Goal: Information Seeking & Learning: Learn about a topic

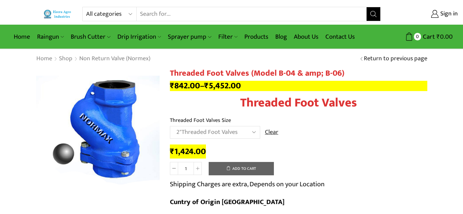
select select "2threaded-foot-valves"
click at [95, 12] on select "All categories Accessories Air Release Valve Brush Cutter Domestic Use Drip Irr…" at bounding box center [111, 14] width 50 height 14
select select "venturi"
click at [86, 7] on select "All categories Accessories Air Release Valve Brush Cutter Domestic Use Drip Irr…" at bounding box center [111, 14] width 50 height 14
click at [375, 16] on icon "Search button" at bounding box center [373, 14] width 6 height 6
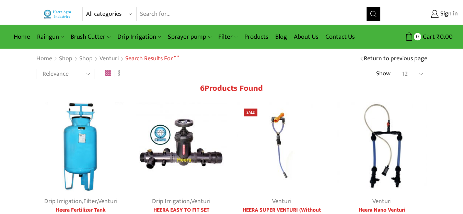
click at [393, 133] on img at bounding box center [382, 147] width 90 height 90
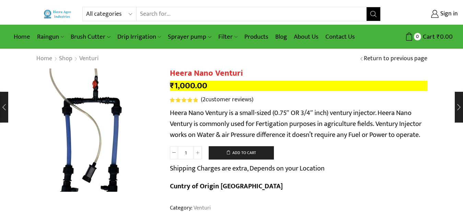
click at [134, 140] on img at bounding box center [84, 127] width 172 height 172
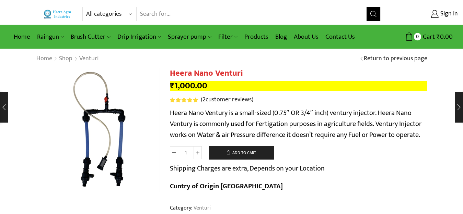
click at [107, 18] on select "All categories Accessories Air Release Valve Brush Cutter Domestic Use Drip Irr…" at bounding box center [111, 14] width 50 height 14
select select "air-release-valve"
click at [86, 7] on select "All categories Accessories Air Release Valve Brush Cutter Domestic Use Drip Irr…" at bounding box center [111, 14] width 50 height 14
click at [376, 13] on icon "Search button" at bounding box center [373, 14] width 6 height 6
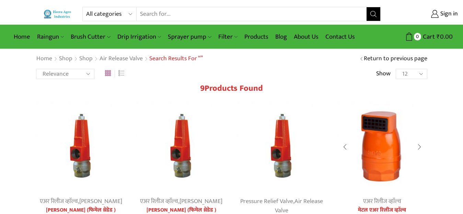
click at [381, 143] on img at bounding box center [382, 147] width 90 height 90
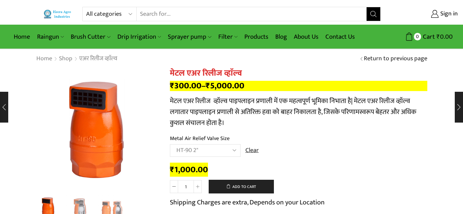
click at [100, 11] on select "All categories Accessories Air Release Valve Brush Cutter Domestic Use Drip Irr…" at bounding box center [111, 14] width 50 height 14
select select "accessories"
click at [86, 7] on select "All categories Accessories Air Release Valve Brush Cutter Domestic Use Drip Irr…" at bounding box center [111, 14] width 50 height 14
click at [373, 12] on icon "Search button" at bounding box center [373, 14] width 6 height 6
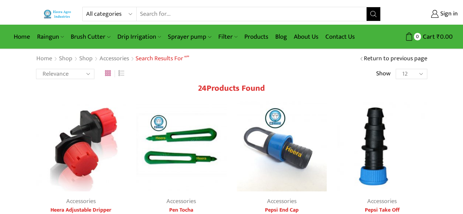
click at [106, 15] on select "All categories Accessories Air Release Valve Brush Cutter Domestic Use Drip Irr…" at bounding box center [111, 14] width 50 height 14
select select "air-release-valve"
click at [86, 7] on select "All categories Accessories Air Release Valve Brush Cutter Domestic Use Drip Irr…" at bounding box center [111, 14] width 50 height 14
click at [373, 12] on icon "Search button" at bounding box center [373, 14] width 6 height 6
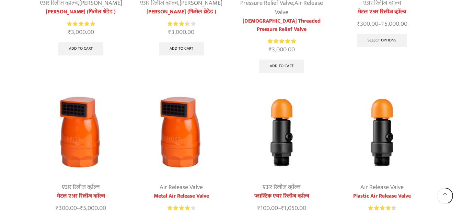
scroll to position [240, 0]
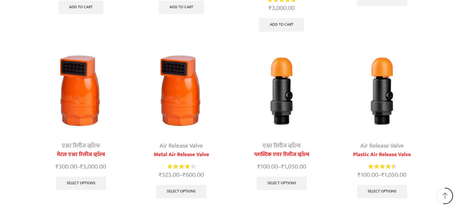
click at [279, 91] on img at bounding box center [282, 91] width 90 height 90
